Goal: Navigation & Orientation: Go to known website

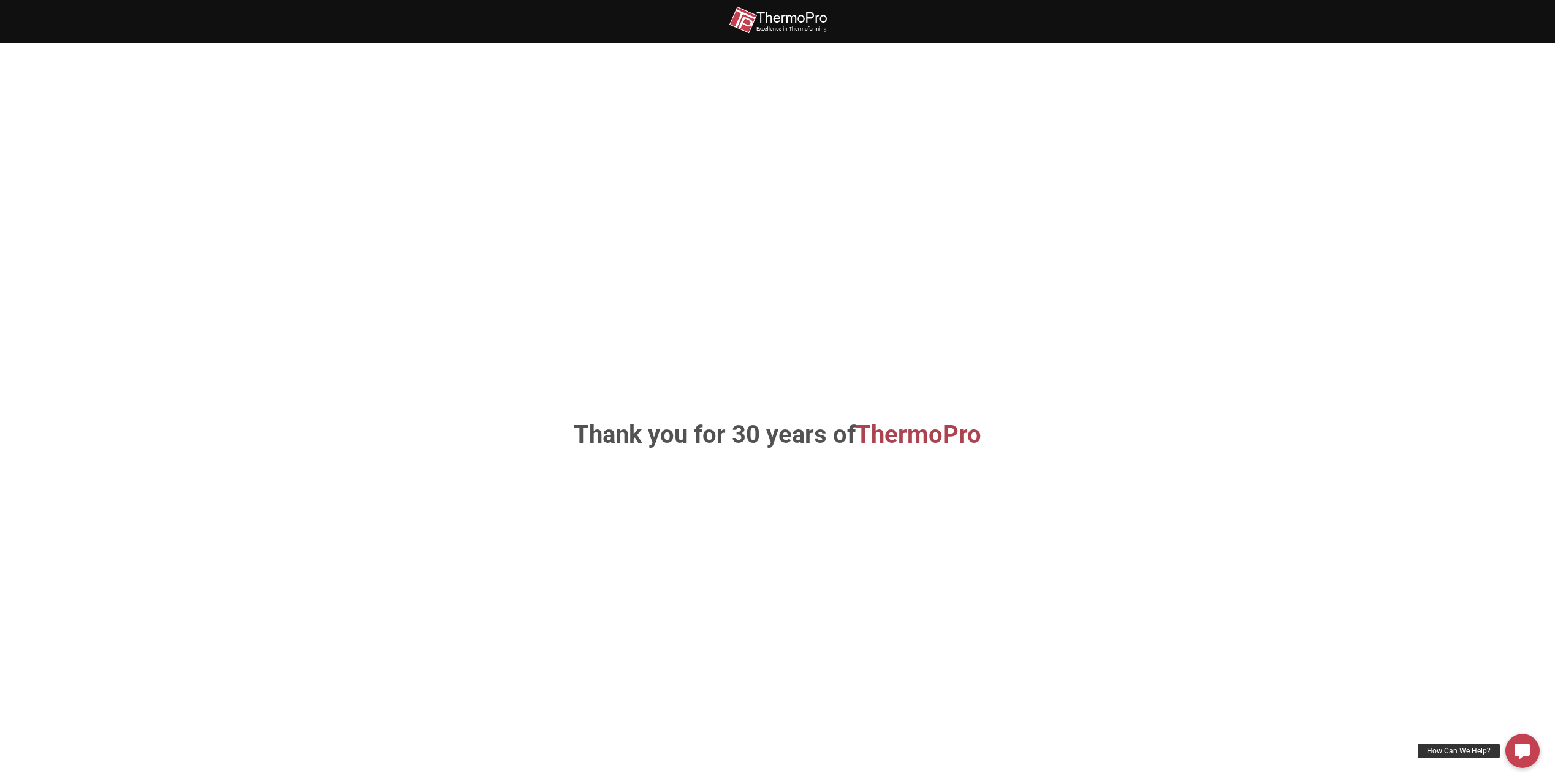
click at [778, 436] on h1 "Thank you for 30 years of ThermoPro" at bounding box center [777, 435] width 643 height 24
click at [774, 486] on div "Thank you for 30 years of ThermoPro" at bounding box center [778, 435] width 699 height 711
click at [764, 20] on img at bounding box center [778, 20] width 98 height 27
click at [774, 24] on img at bounding box center [778, 20] width 98 height 27
